Goal: Task Accomplishment & Management: Manage account settings

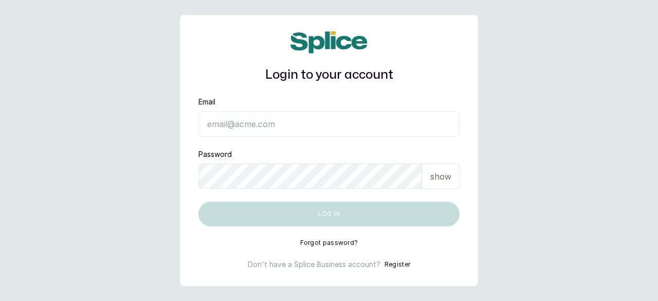
type input "[EMAIL_ADDRESS][DOMAIN_NAME]"
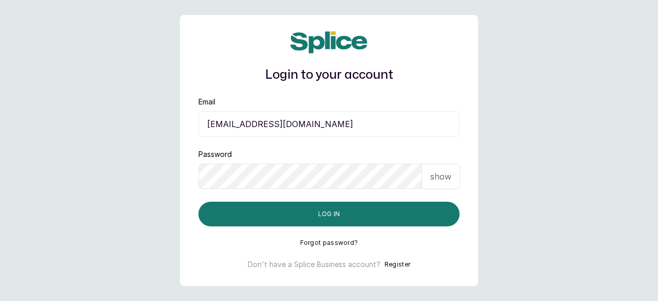
click at [441, 175] on p "show" at bounding box center [440, 176] width 21 height 12
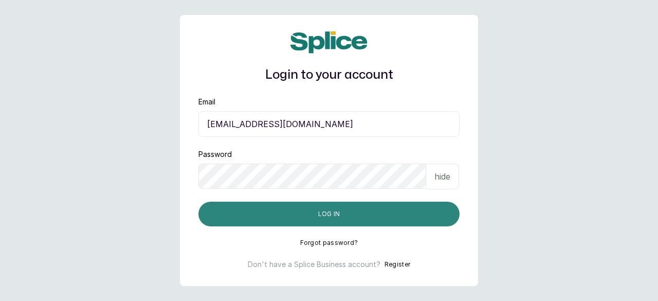
click at [331, 217] on button "Log in" at bounding box center [328, 214] width 261 height 25
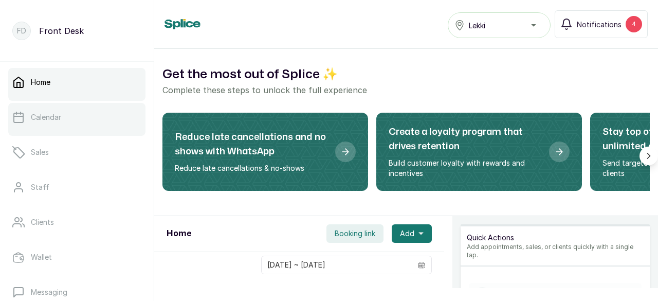
click at [105, 114] on link "Calendar" at bounding box center [76, 117] width 137 height 29
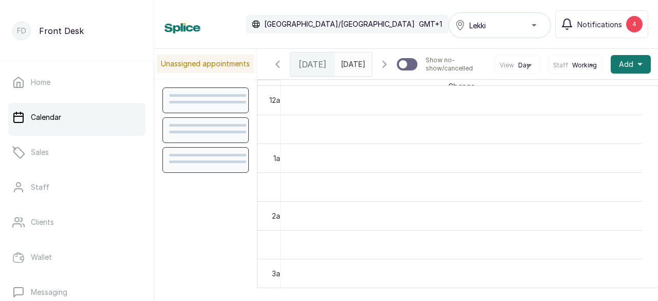
scroll to position [347, 0]
click at [600, 25] on span "Notifications" at bounding box center [599, 24] width 45 height 11
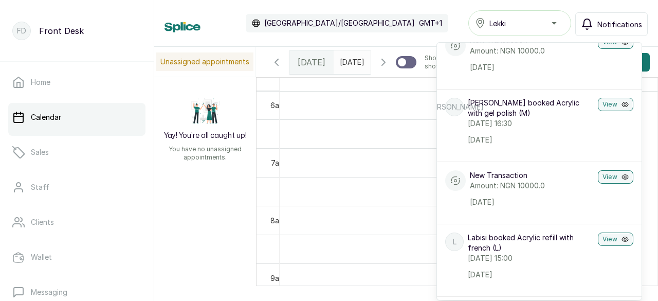
scroll to position [0, 0]
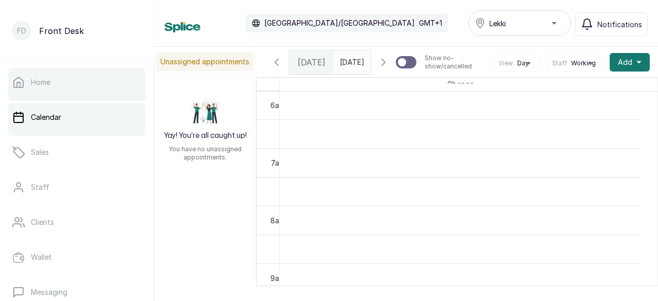
click at [34, 85] on p "Home" at bounding box center [41, 82] width 20 height 10
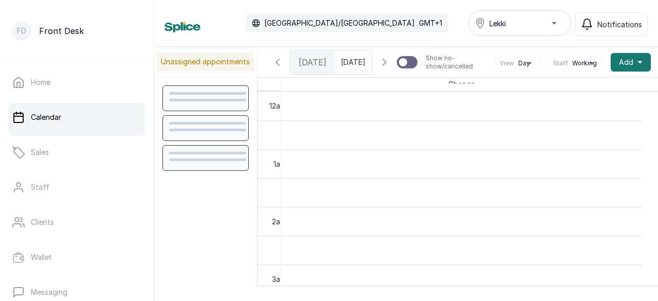
scroll to position [347, 0]
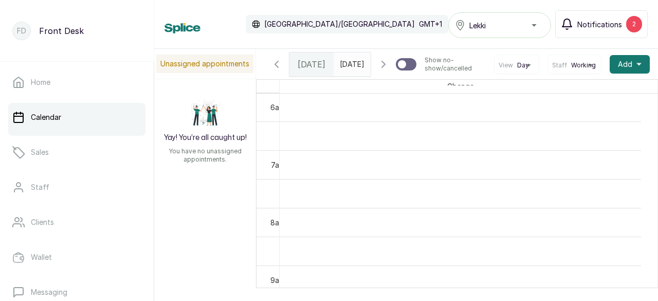
click at [606, 23] on span "Notifications" at bounding box center [599, 24] width 45 height 11
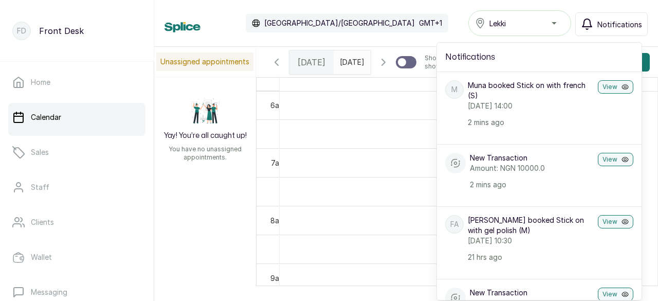
click at [421, 2] on div "Calendar Africa/Lagos GMT+1 Lekki Notifications Notifications M Muna booked Sti…" at bounding box center [406, 23] width 504 height 47
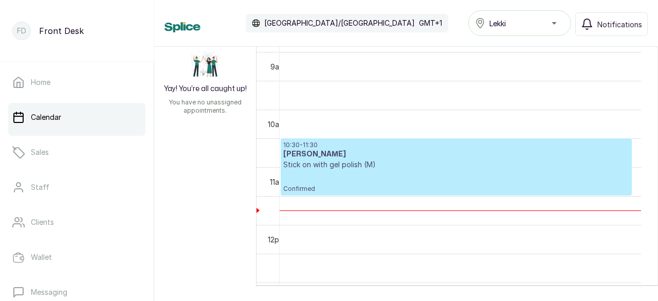
scroll to position [524, 0]
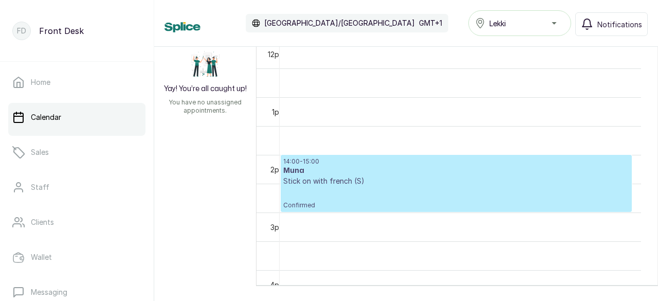
click at [407, 178] on p "Stick on with french (S)" at bounding box center [456, 181] width 346 height 10
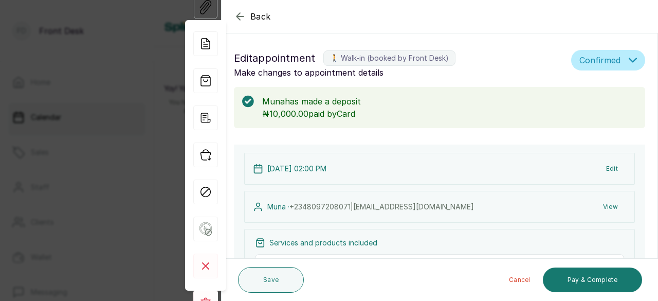
click at [240, 14] on icon "button" at bounding box center [240, 16] width 12 height 12
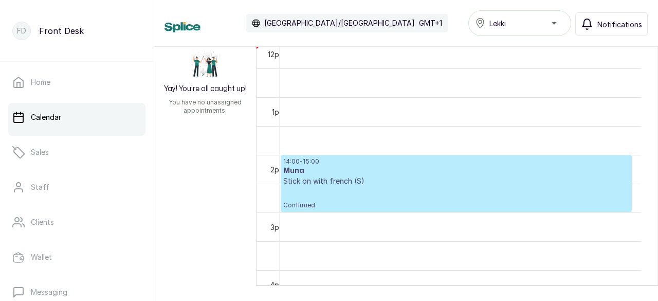
click at [608, 27] on span "Notifications" at bounding box center [619, 24] width 45 height 11
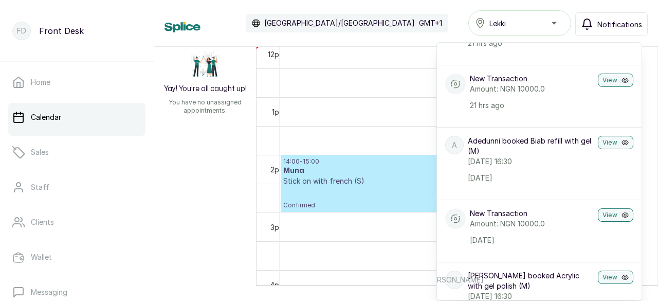
scroll to position [222, 0]
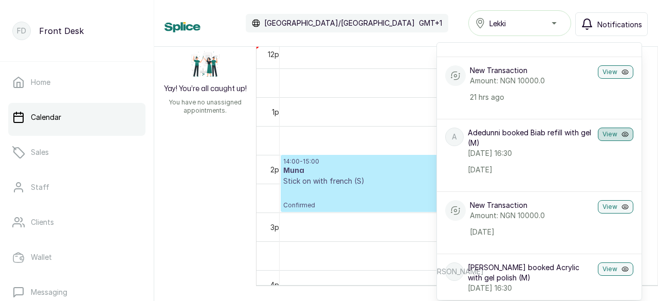
click at [605, 141] on button "View" at bounding box center [615, 134] width 35 height 13
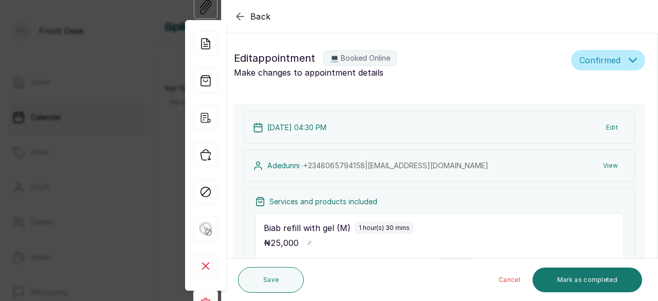
type input "4:30 pm"
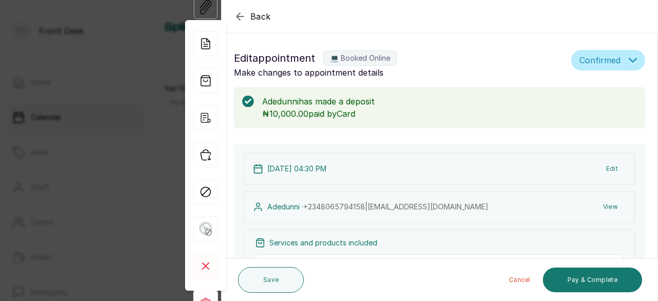
click at [239, 17] on icon "button" at bounding box center [240, 16] width 12 height 12
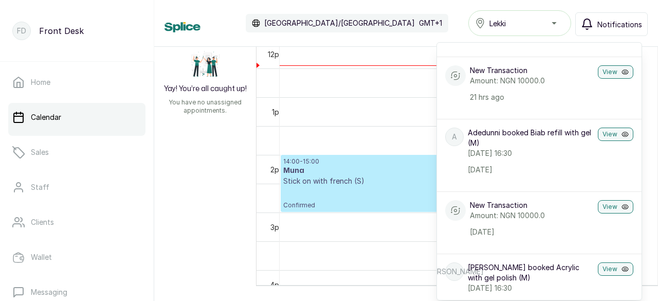
click at [433, 24] on div "Calendar Africa/Lagos GMT+1 Lekki Notifications Notifications M Muna booked Sti…" at bounding box center [406, 23] width 483 height 26
